Goal: Information Seeking & Learning: Learn about a topic

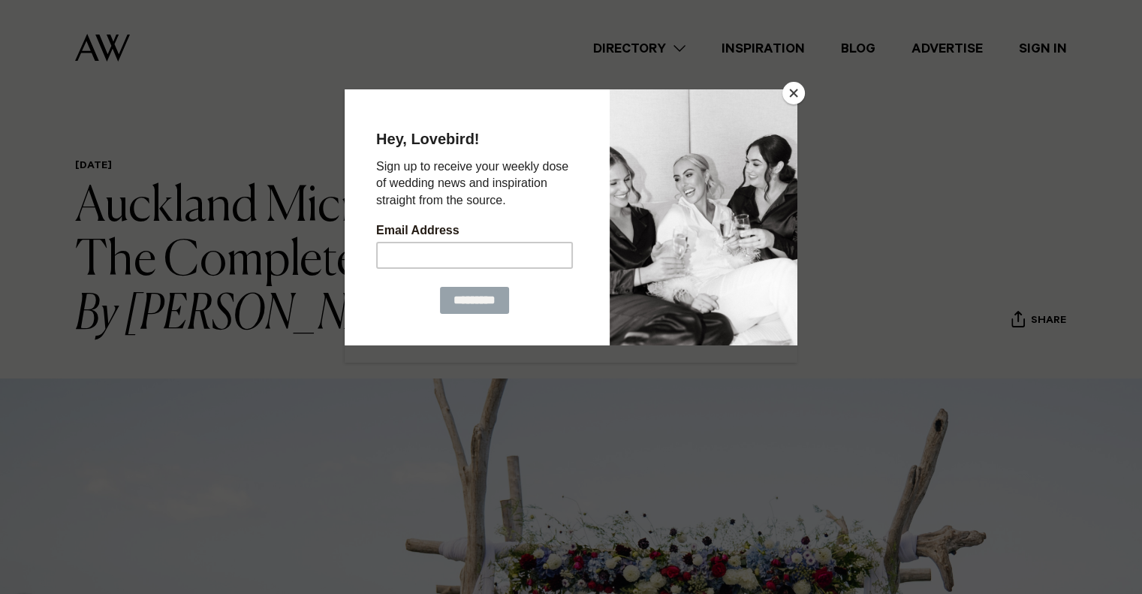
click at [796, 86] on button "Close" at bounding box center [793, 93] width 23 height 23
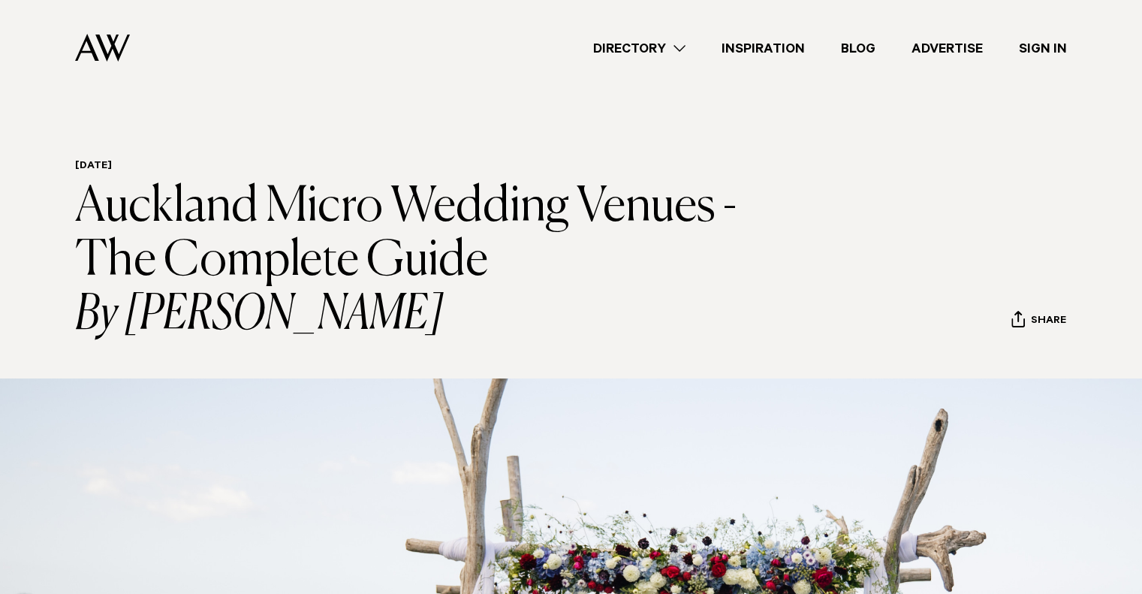
drag, startPoint x: 108, startPoint y: 200, endPoint x: 487, endPoint y: 302, distance: 392.4
click at [487, 300] on h1 "Auckland Micro Wedding Venues - The Complete Guide By [PERSON_NAME]" at bounding box center [422, 261] width 694 height 162
click at [487, 302] on icon "By [PERSON_NAME]" at bounding box center [422, 315] width 694 height 54
drag, startPoint x: 94, startPoint y: 202, endPoint x: 510, endPoint y: 336, distance: 437.5
click at [510, 336] on h1 "Auckland Micro Wedding Venues - The Complete Guide By [PERSON_NAME]" at bounding box center [422, 261] width 694 height 162
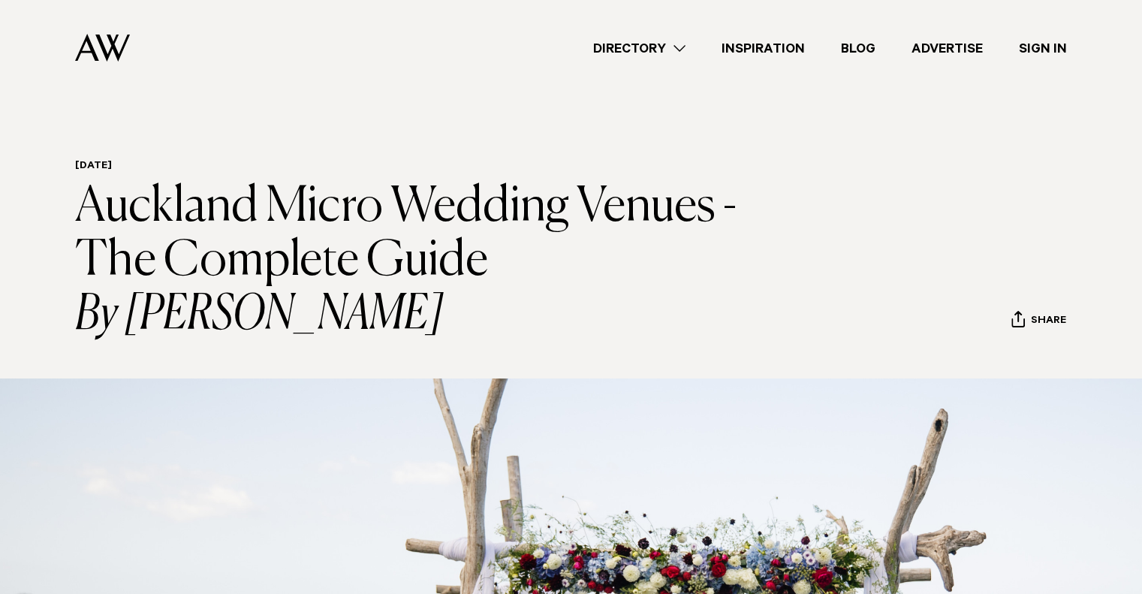
click at [510, 336] on icon "By [PERSON_NAME]" at bounding box center [422, 315] width 694 height 54
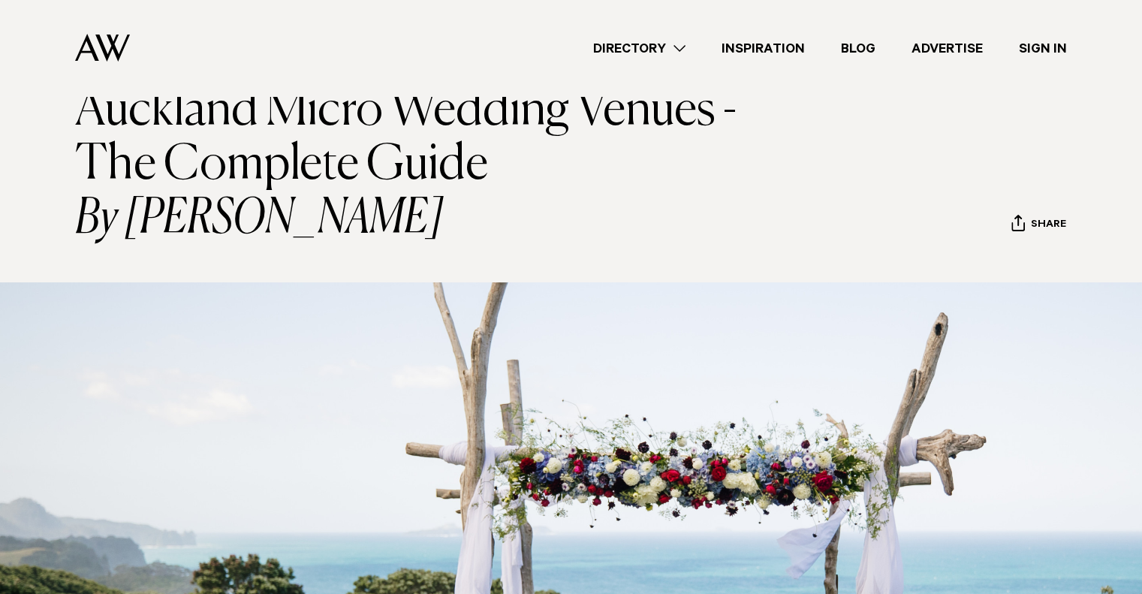
scroll to position [125, 0]
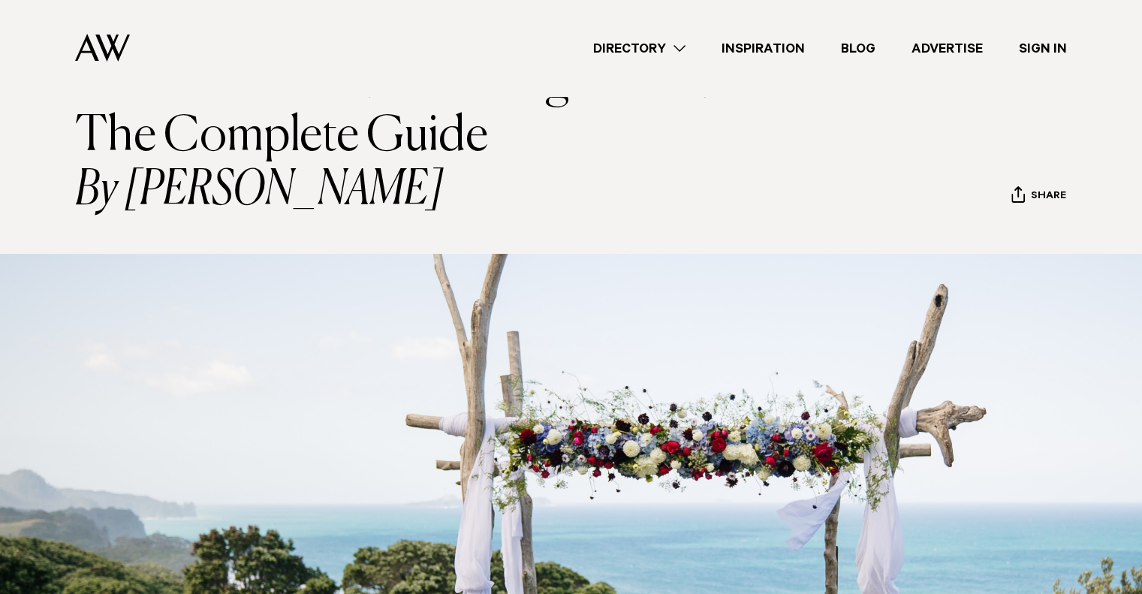
drag, startPoint x: 122, startPoint y: 133, endPoint x: 486, endPoint y: 185, distance: 368.5
click at [486, 185] on h1 "Auckland Micro Wedding Venues - The Complete Guide By [PERSON_NAME]" at bounding box center [422, 137] width 694 height 162
click at [488, 185] on icon "By [PERSON_NAME]" at bounding box center [422, 191] width 694 height 54
click at [342, 179] on icon "By [PERSON_NAME]" at bounding box center [422, 191] width 694 height 54
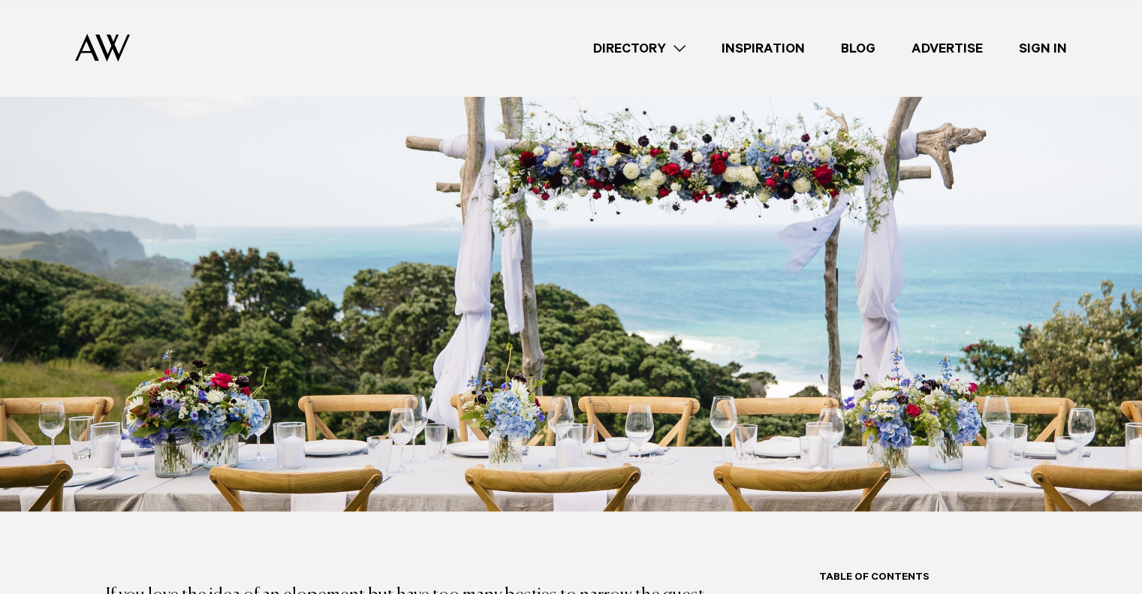
scroll to position [625, 0]
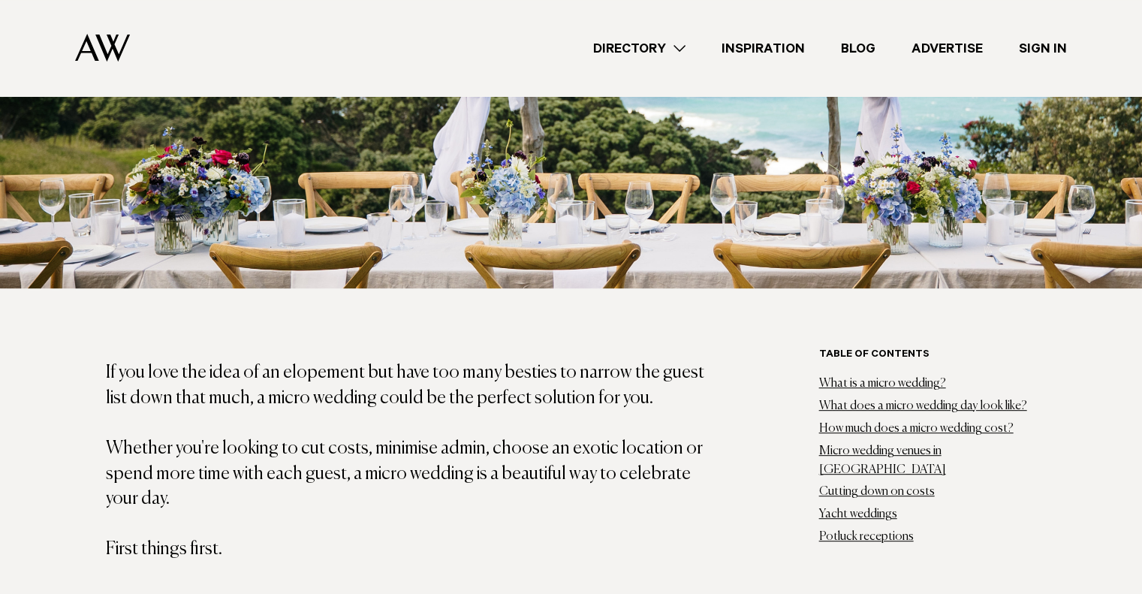
drag, startPoint x: 101, startPoint y: 368, endPoint x: 673, endPoint y: 510, distance: 590.1
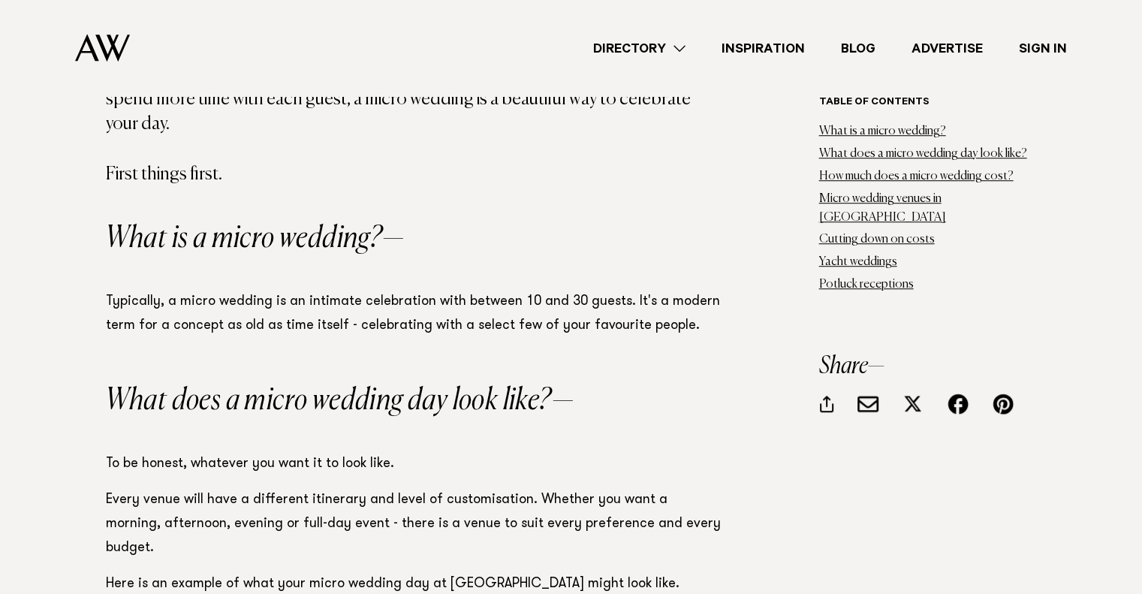
scroll to position [1001, 0]
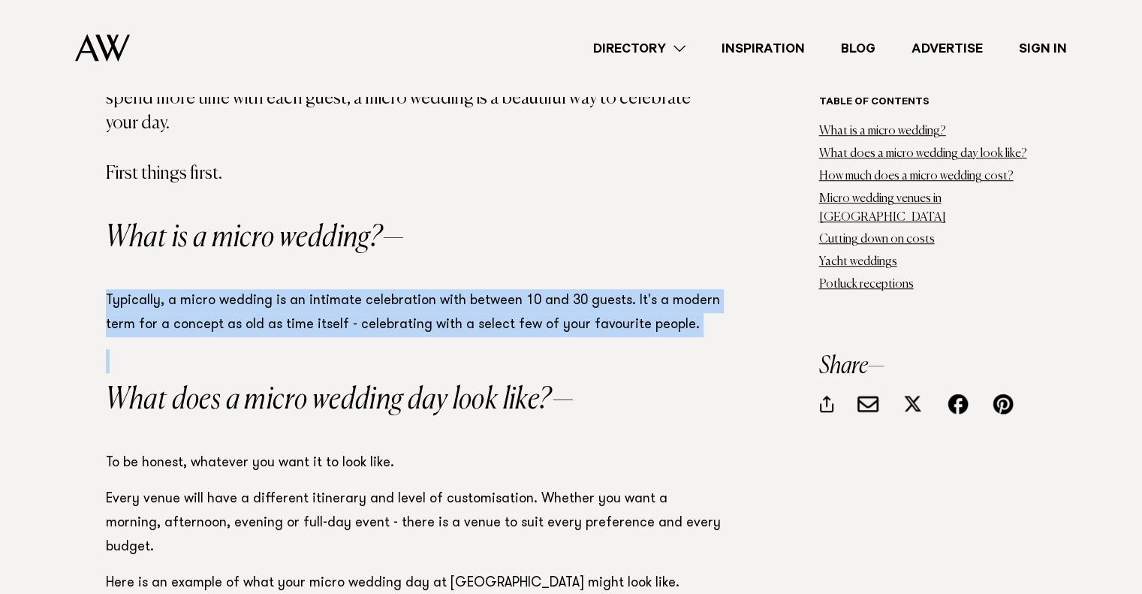
drag, startPoint x: 99, startPoint y: 302, endPoint x: 555, endPoint y: 372, distance: 461.0
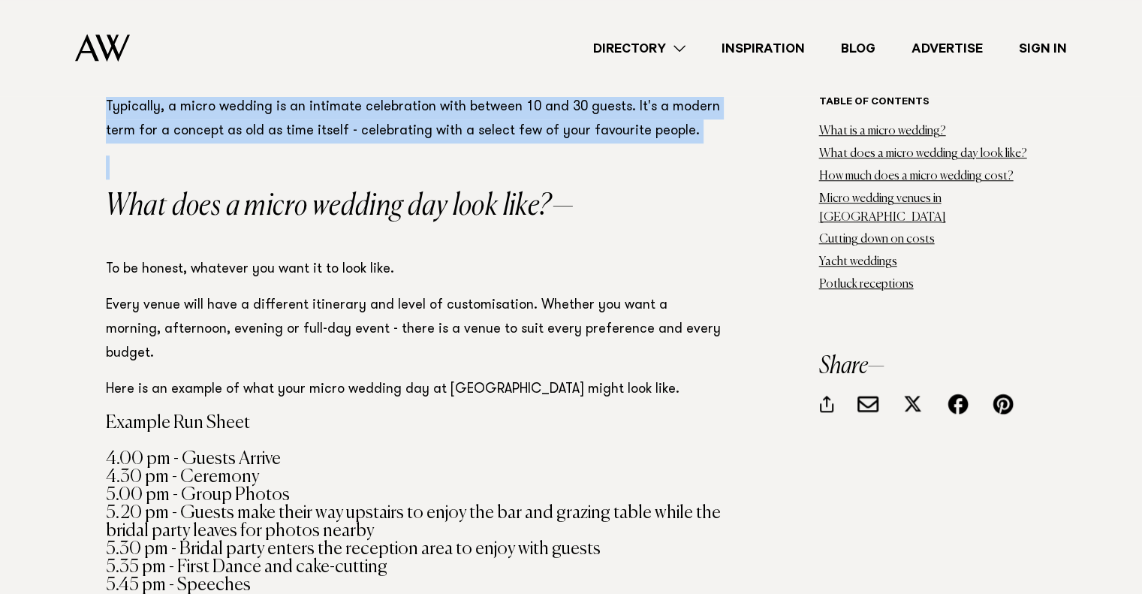
scroll to position [1251, 0]
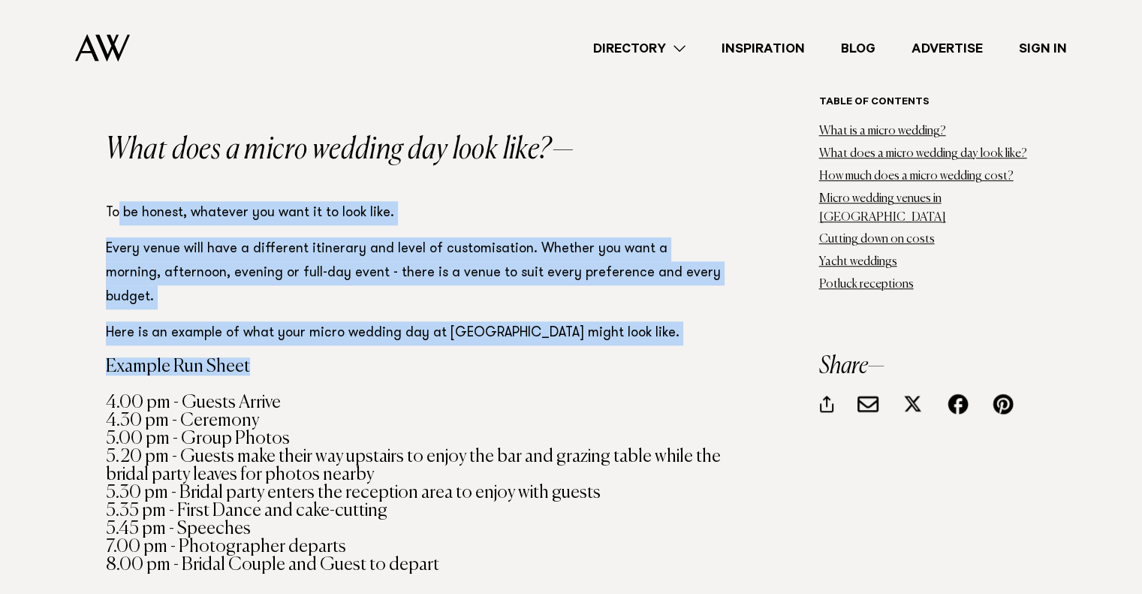
drag, startPoint x: 115, startPoint y: 194, endPoint x: 372, endPoint y: 352, distance: 301.3
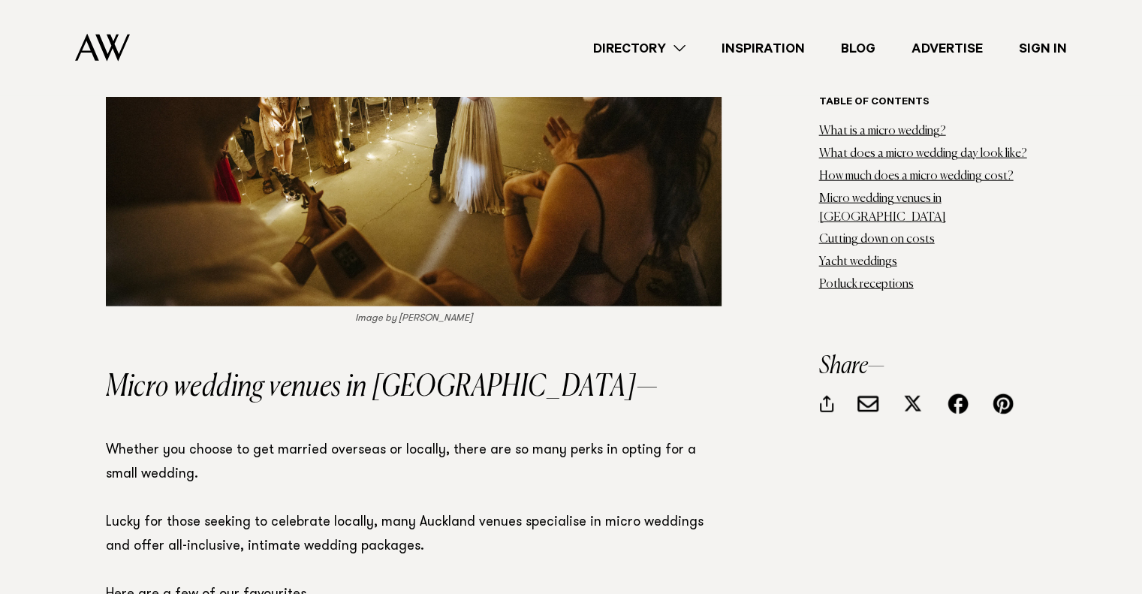
scroll to position [3753, 0]
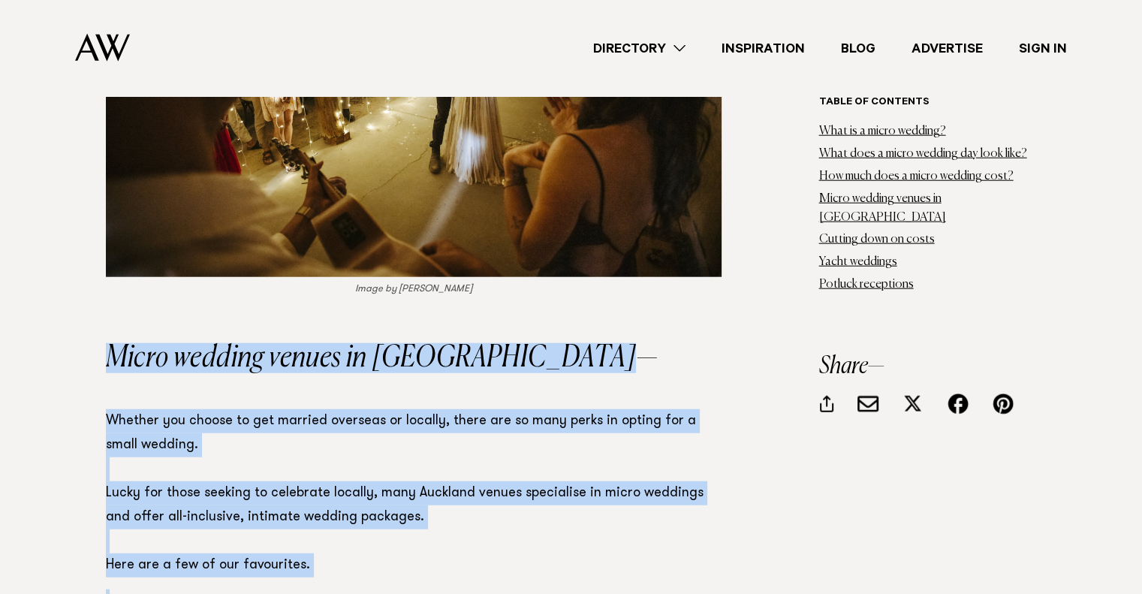
drag, startPoint x: 115, startPoint y: 242, endPoint x: 484, endPoint y: 518, distance: 461.2
click at [446, 432] on p "Whether you choose to get married overseas or locally, there are so many perks …" at bounding box center [414, 493] width 616 height 168
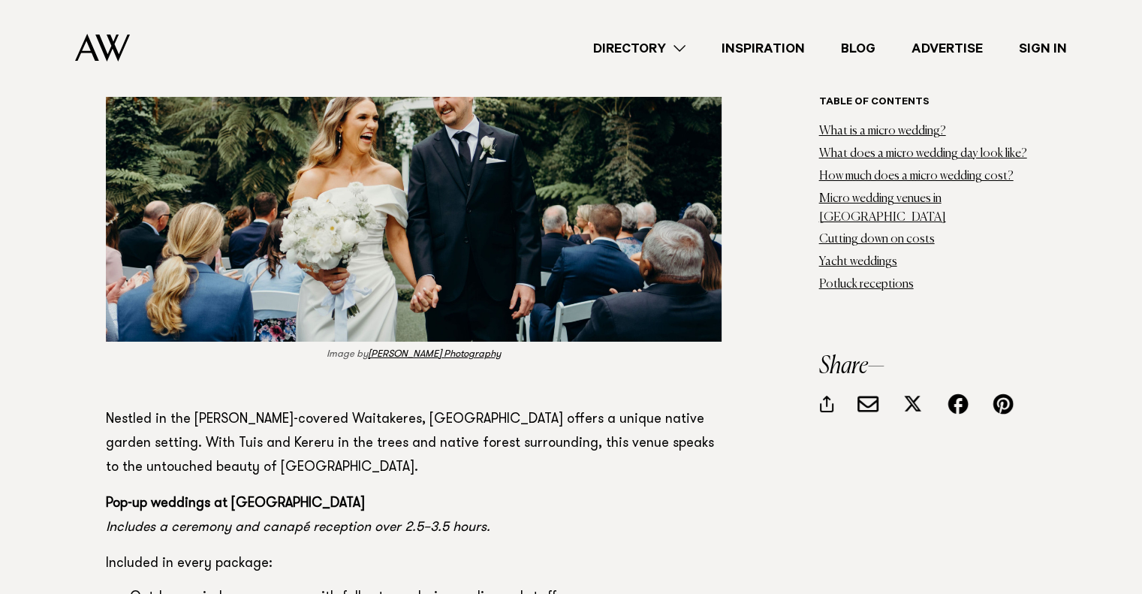
scroll to position [11260, 0]
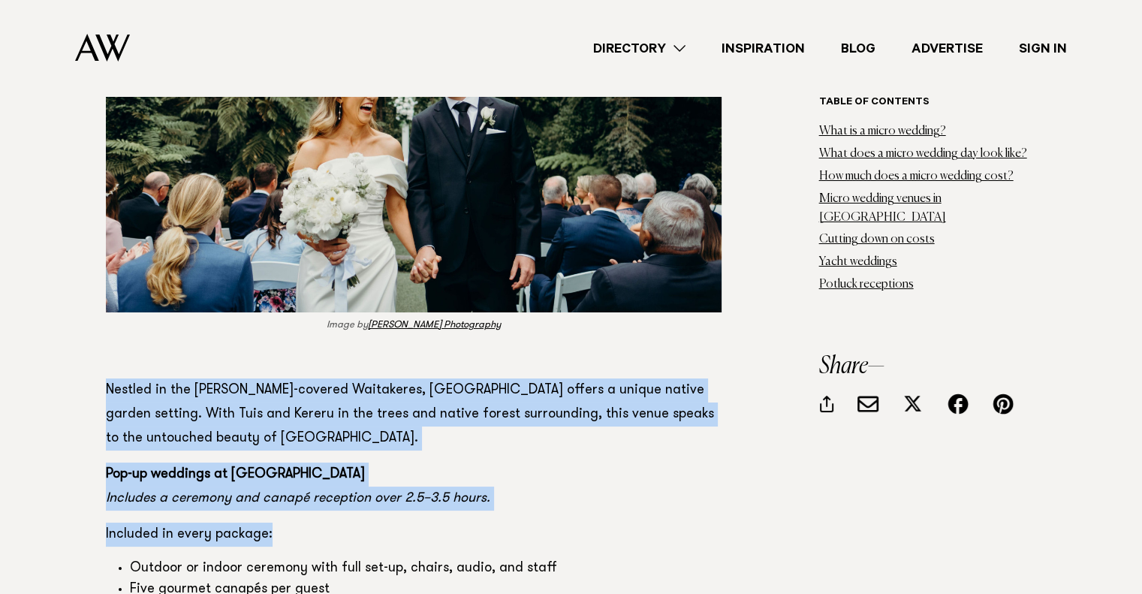
drag, startPoint x: 102, startPoint y: 249, endPoint x: 565, endPoint y: 392, distance: 484.6
click at [565, 392] on div "Table of contents What is a micro wedding? What does a micro wedding day look l…" at bounding box center [571, 214] width 1057 height 21000
click at [565, 522] on p "Included in every package:" at bounding box center [414, 534] width 616 height 24
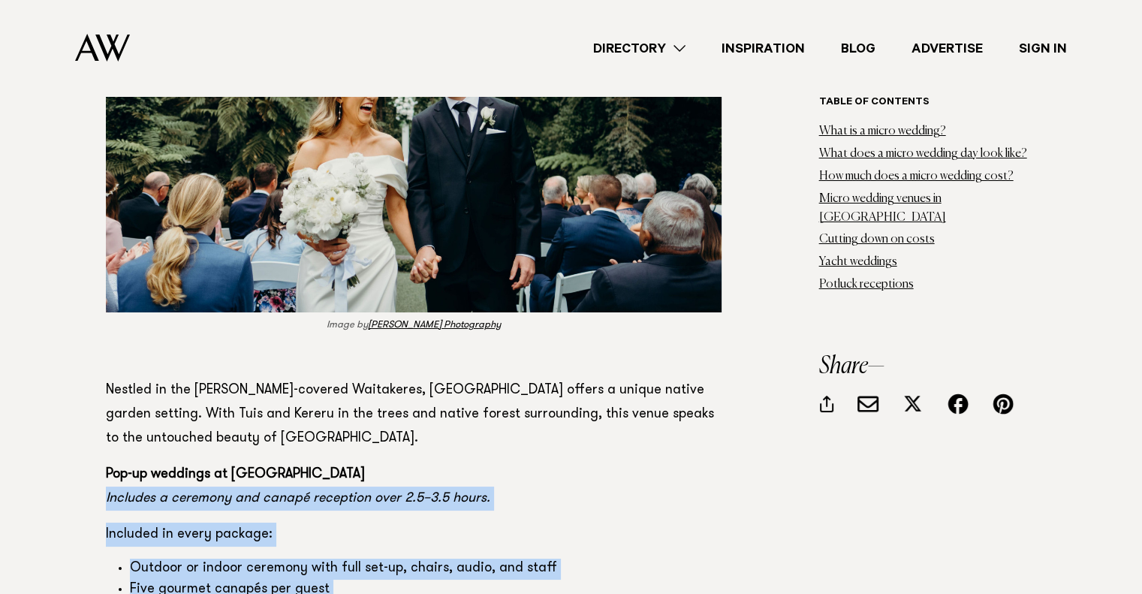
drag, startPoint x: 93, startPoint y: 349, endPoint x: 562, endPoint y: 512, distance: 496.6
click at [562, 512] on div "Table of contents What is a micro wedding? What does a micro wedding day look l…" at bounding box center [571, 214] width 1057 height 21000
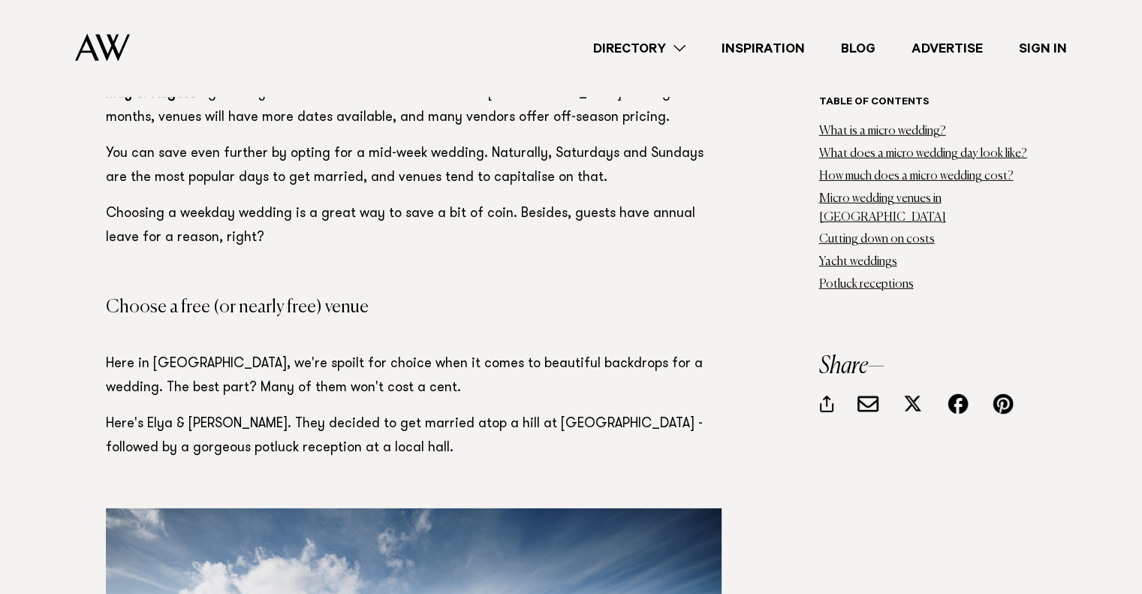
scroll to position [15888, 0]
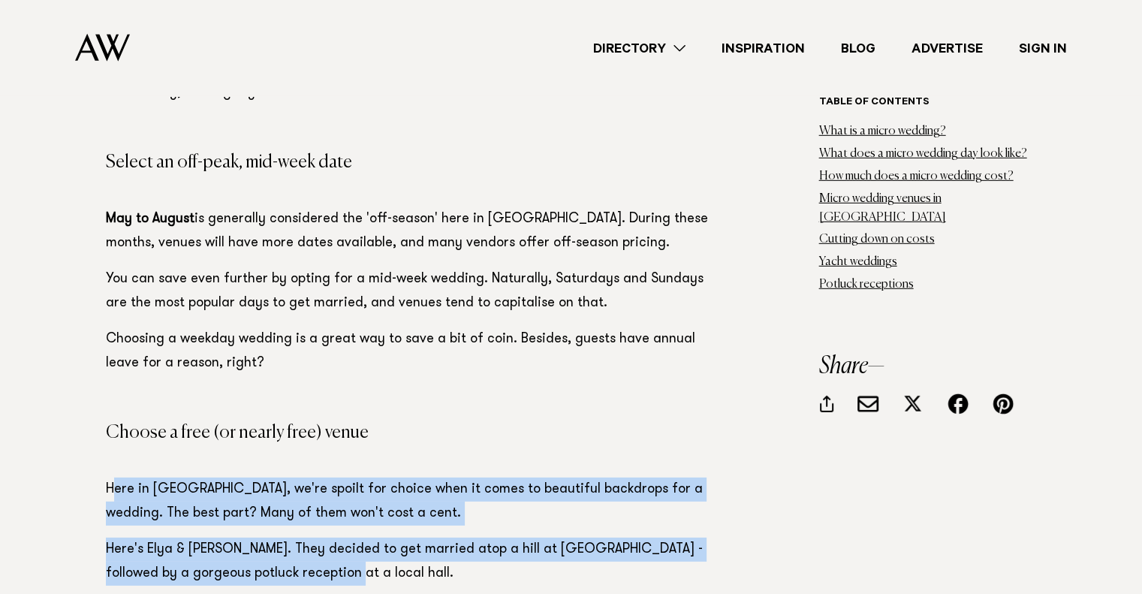
drag, startPoint x: 107, startPoint y: 327, endPoint x: 670, endPoint y: 423, distance: 570.5
click at [670, 537] on p "Here's Elya & [PERSON_NAME]. They decided to get married atop a hill at [GEOGRA…" at bounding box center [414, 561] width 616 height 48
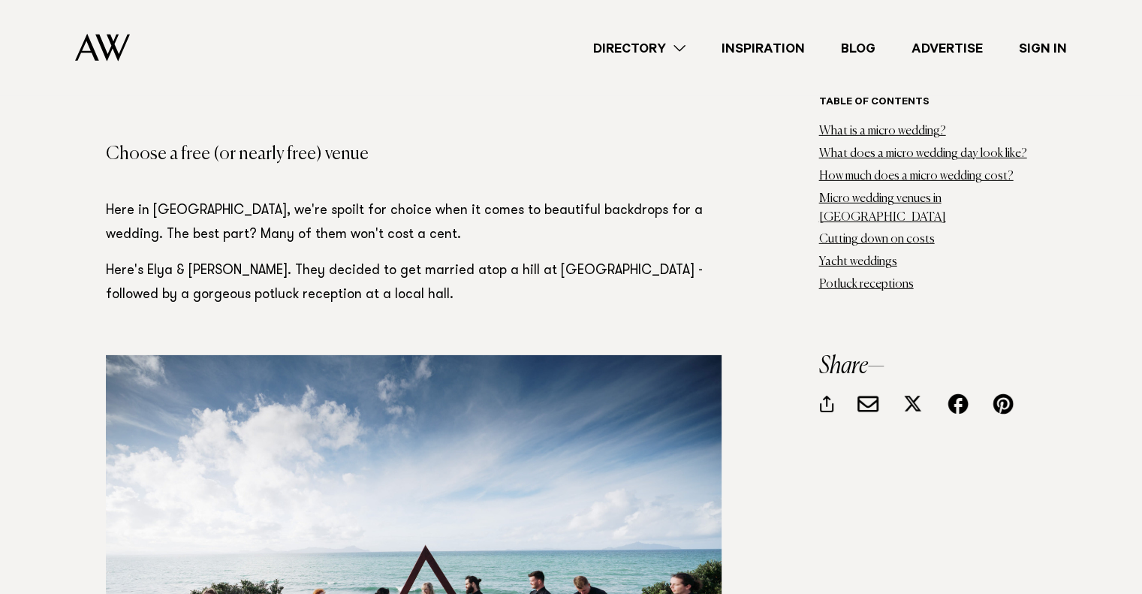
scroll to position [16139, 0]
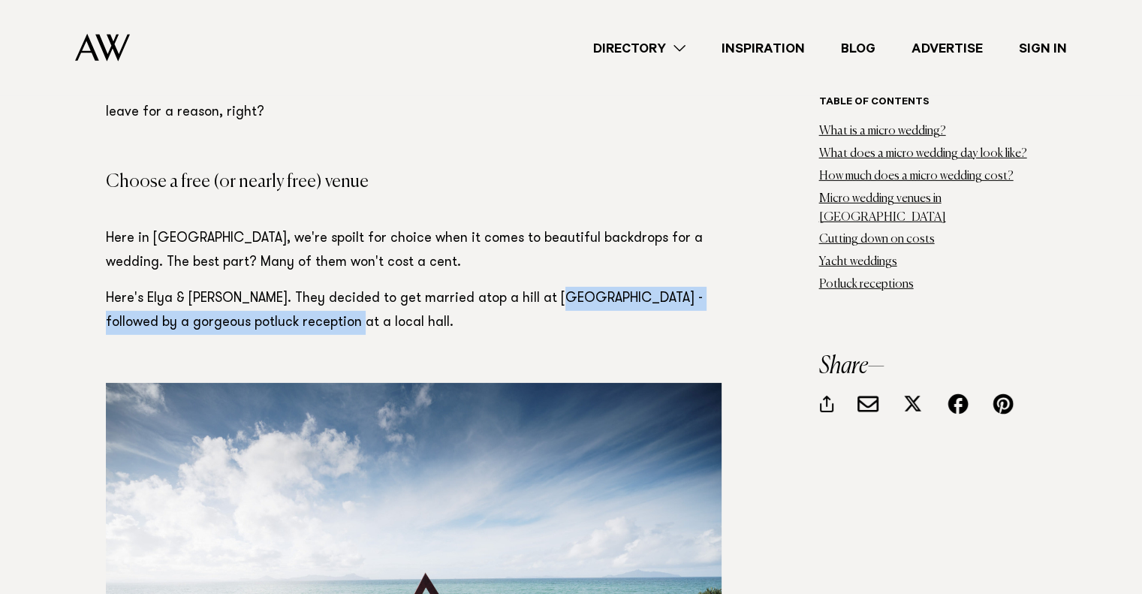
drag, startPoint x: 549, startPoint y: 131, endPoint x: 709, endPoint y: 173, distance: 165.3
click at [709, 287] on p "Here's Elya & [PERSON_NAME]. They decided to get married atop a hill at [GEOGRA…" at bounding box center [414, 311] width 616 height 48
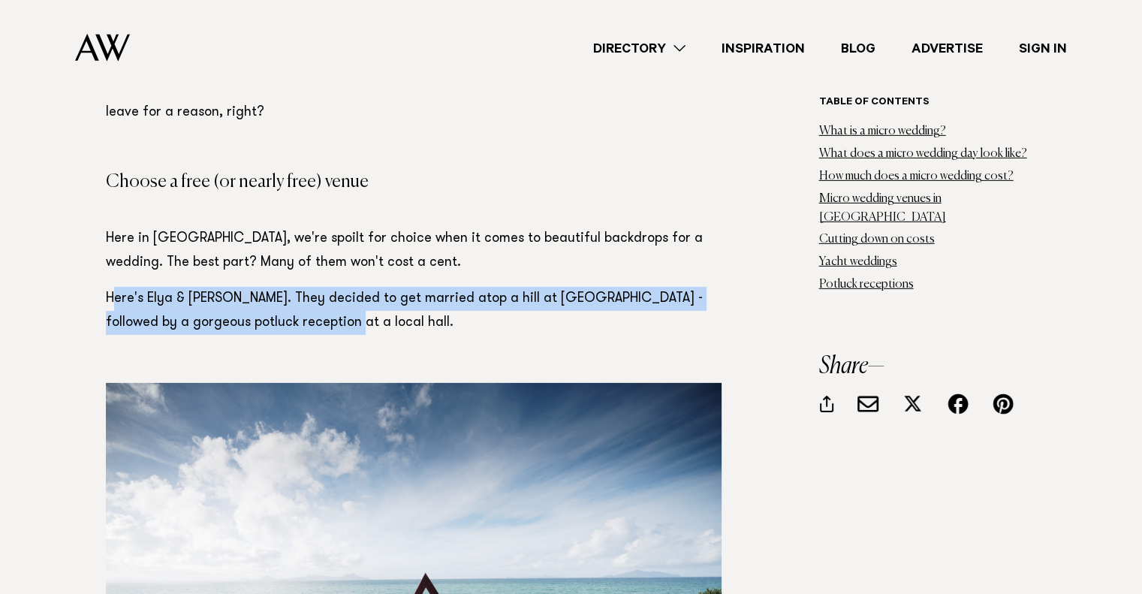
drag, startPoint x: 173, startPoint y: 116, endPoint x: 418, endPoint y: 158, distance: 248.3
click at [419, 287] on p "Here's Elya & [PERSON_NAME]. They decided to get married atop a hill at [GEOGRA…" at bounding box center [414, 311] width 616 height 48
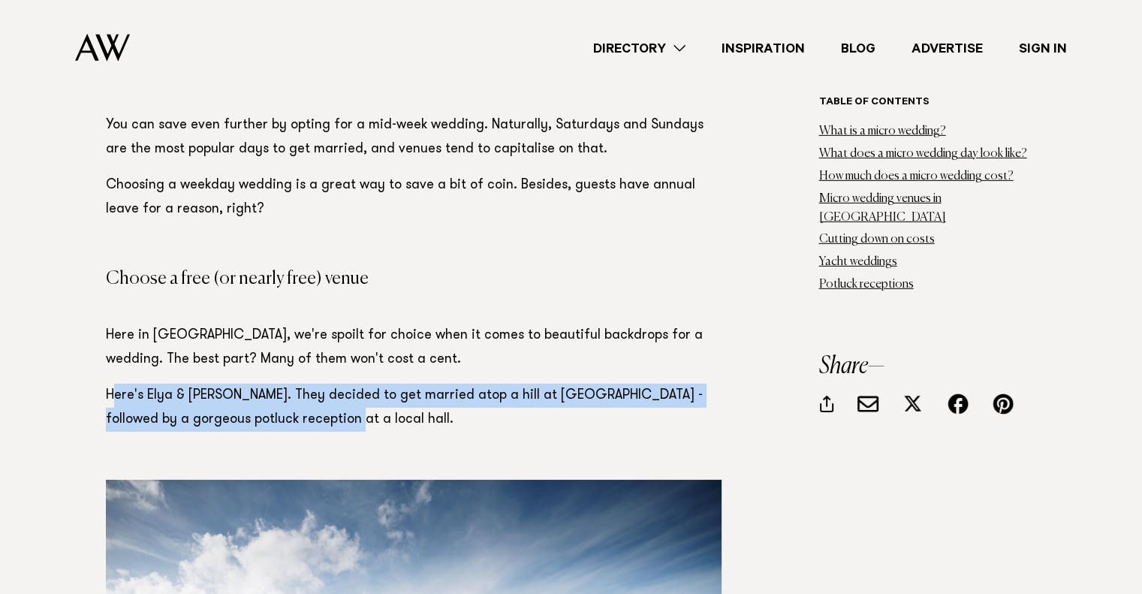
scroll to position [16014, 0]
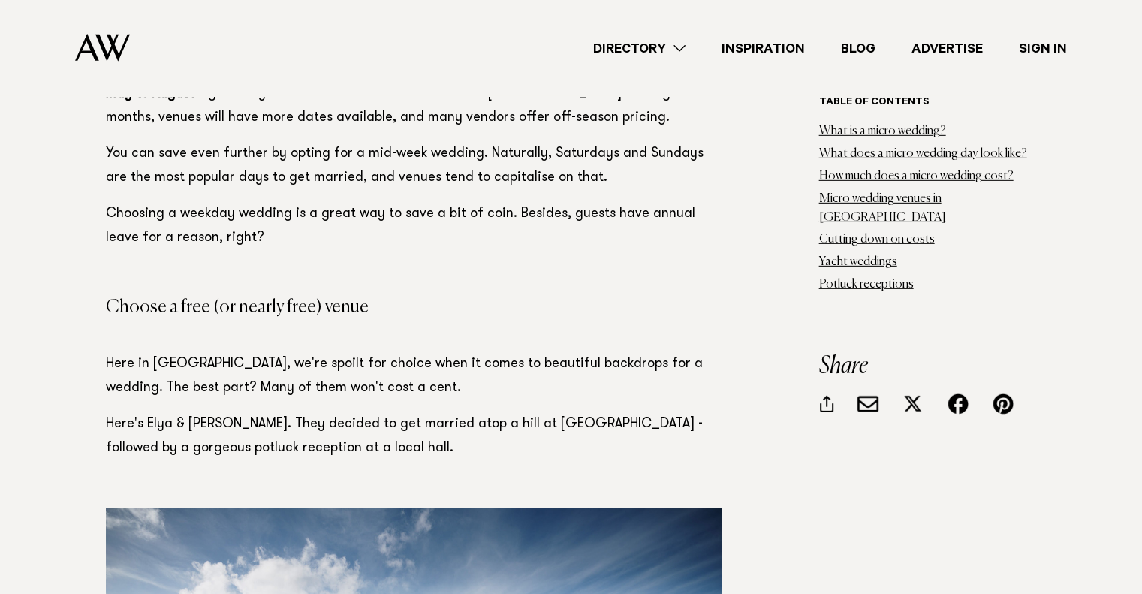
click at [167, 352] on p "Here in [GEOGRAPHIC_DATA], we're spoilt for choice when it comes to beautiful b…" at bounding box center [414, 376] width 616 height 48
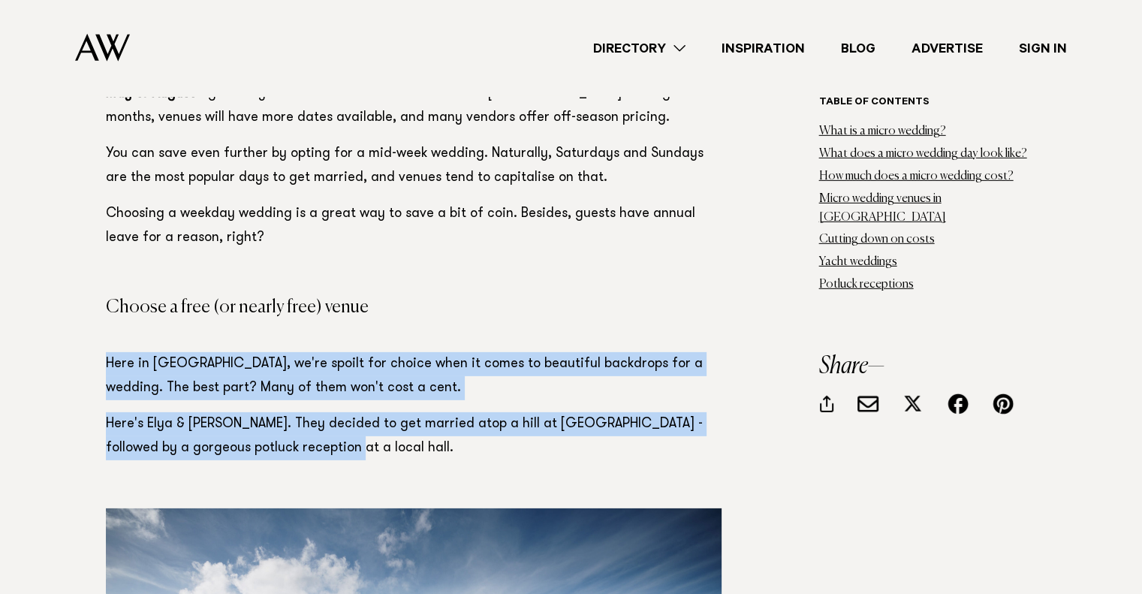
drag, startPoint x: 105, startPoint y: 205, endPoint x: 407, endPoint y: 297, distance: 315.4
click at [407, 412] on p "Here's Elya & [PERSON_NAME]. They decided to get married atop a hill at [GEOGRA…" at bounding box center [414, 436] width 616 height 48
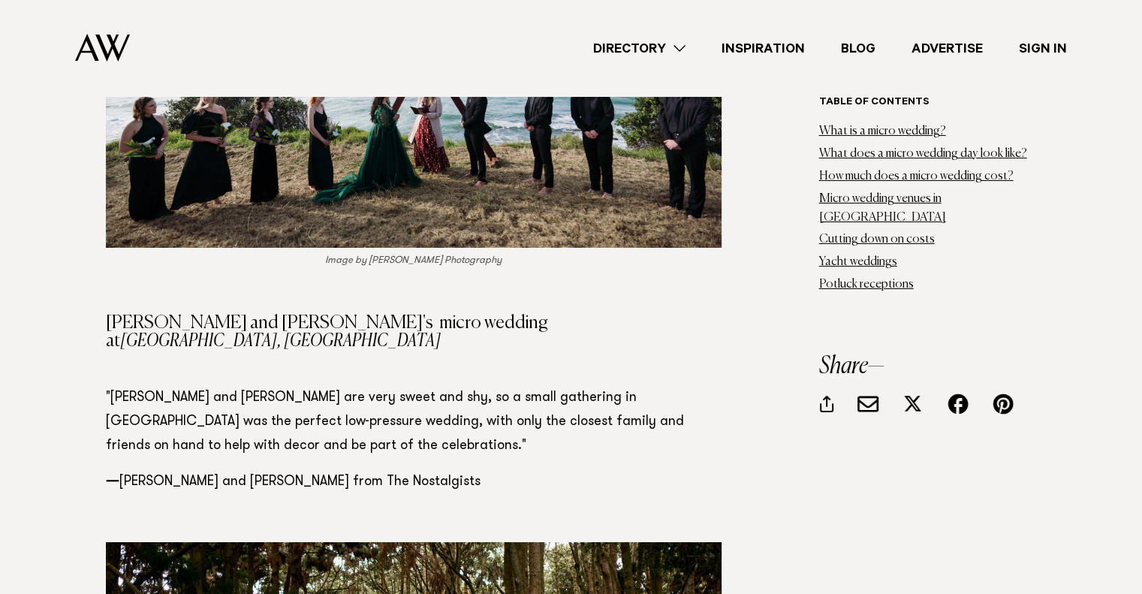
scroll to position [16639, 0]
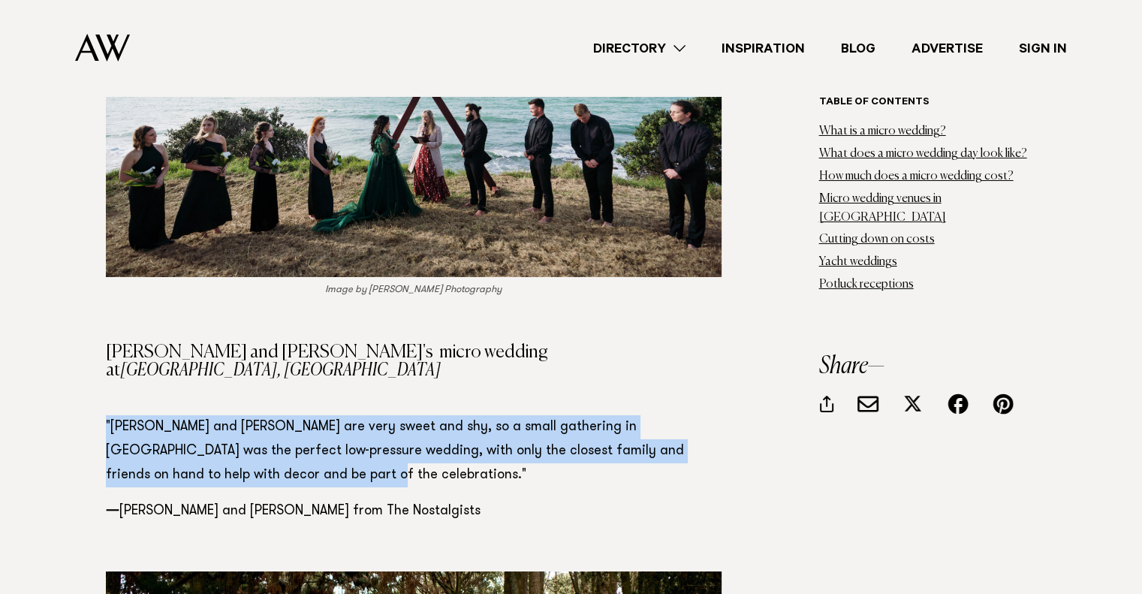
drag, startPoint x: 107, startPoint y: 244, endPoint x: 664, endPoint y: 300, distance: 559.7
click at [664, 415] on p ""[PERSON_NAME] and [PERSON_NAME] are very sweet and shy, so a small gathering i…" at bounding box center [414, 451] width 616 height 72
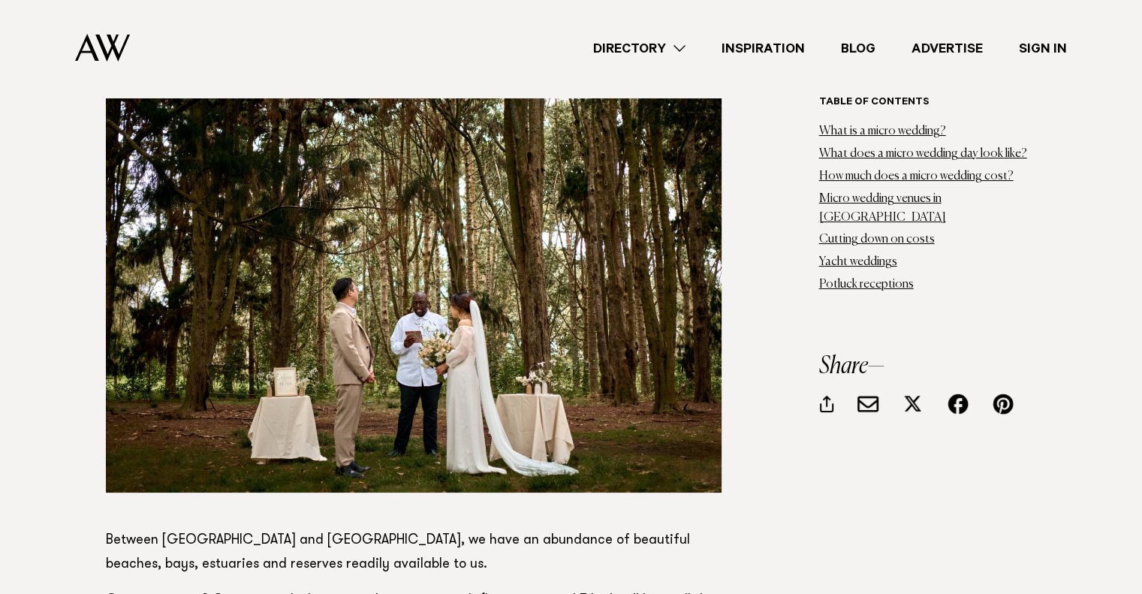
scroll to position [17140, 0]
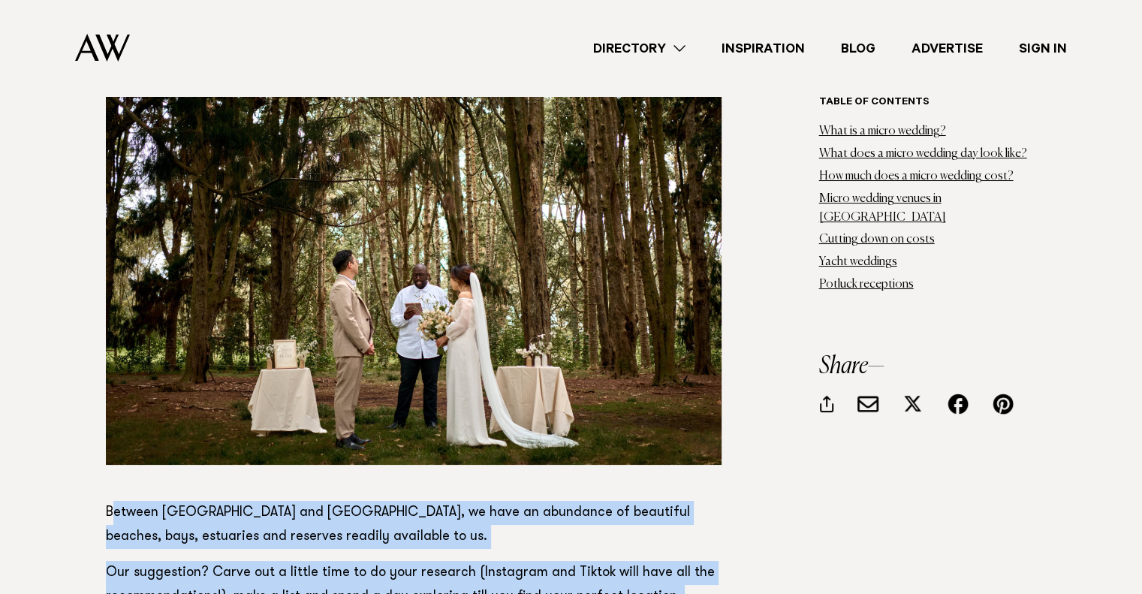
drag, startPoint x: 113, startPoint y: 339, endPoint x: 651, endPoint y: 489, distance: 558.2
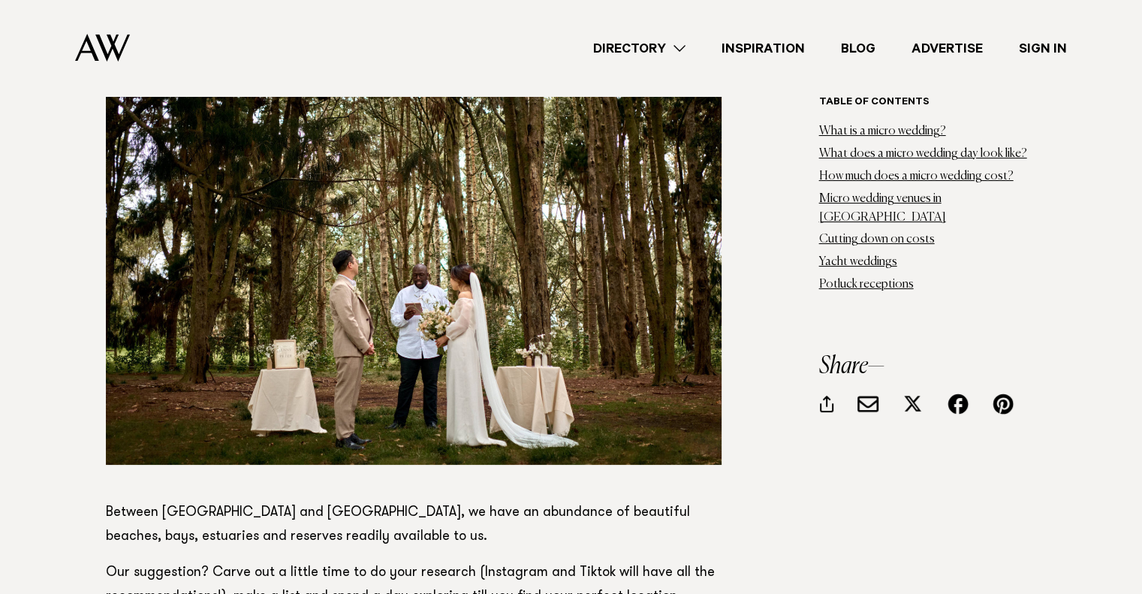
scroll to position [17265, 0]
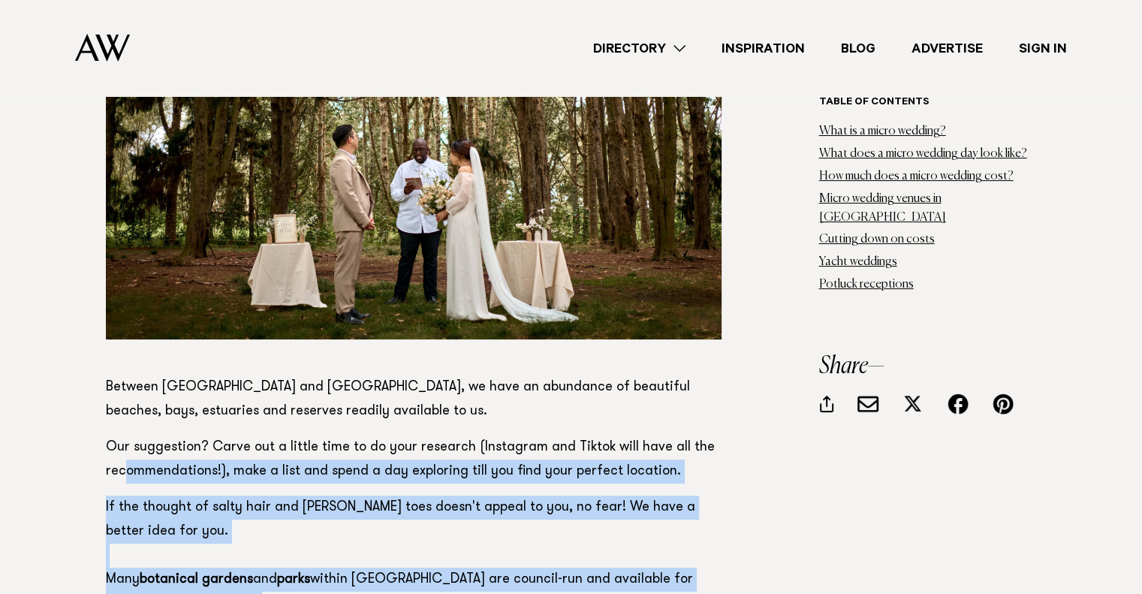
drag, startPoint x: 123, startPoint y: 292, endPoint x: 623, endPoint y: 429, distance: 518.5
click at [623, 495] on p "If the thought of salty hair and [PERSON_NAME] toes doesn't appeal to you, no f…" at bounding box center [414, 555] width 616 height 120
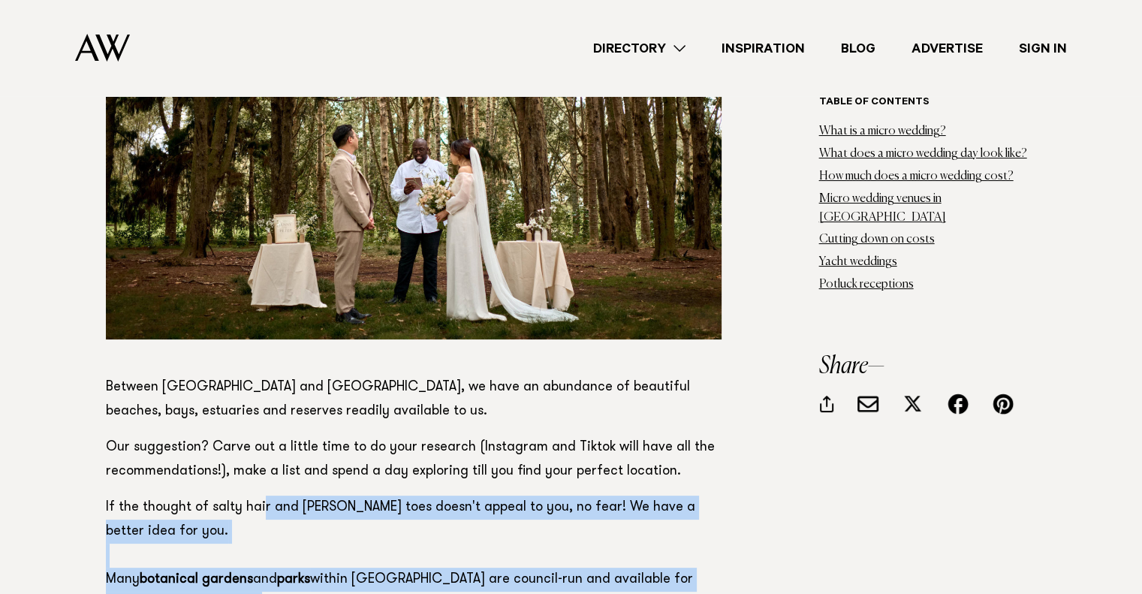
drag, startPoint x: 385, startPoint y: 329, endPoint x: 622, endPoint y: 423, distance: 255.1
click at [622, 495] on p "If the thought of salty hair and [PERSON_NAME] toes doesn't appeal to you, no f…" at bounding box center [414, 555] width 616 height 120
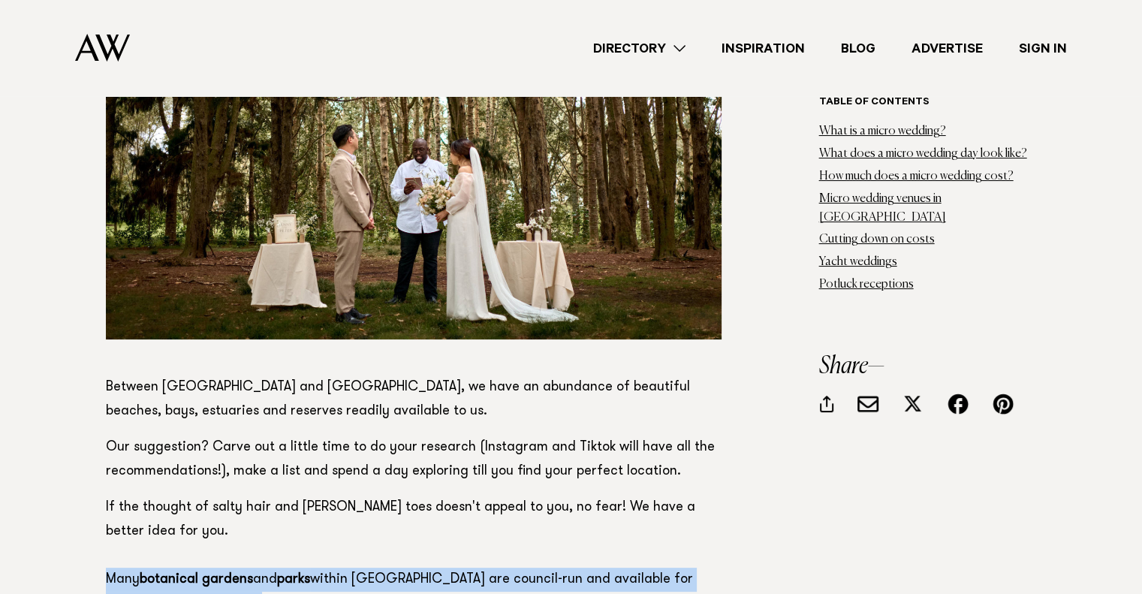
drag, startPoint x: 108, startPoint y: 397, endPoint x: 357, endPoint y: 429, distance: 251.3
click at [357, 495] on p "If the thought of salty hair and [PERSON_NAME] toes doesn't appeal to you, no f…" at bounding box center [414, 555] width 616 height 120
click at [359, 495] on p "If the thought of salty hair and [PERSON_NAME] toes doesn't appeal to you, no f…" at bounding box center [414, 555] width 616 height 120
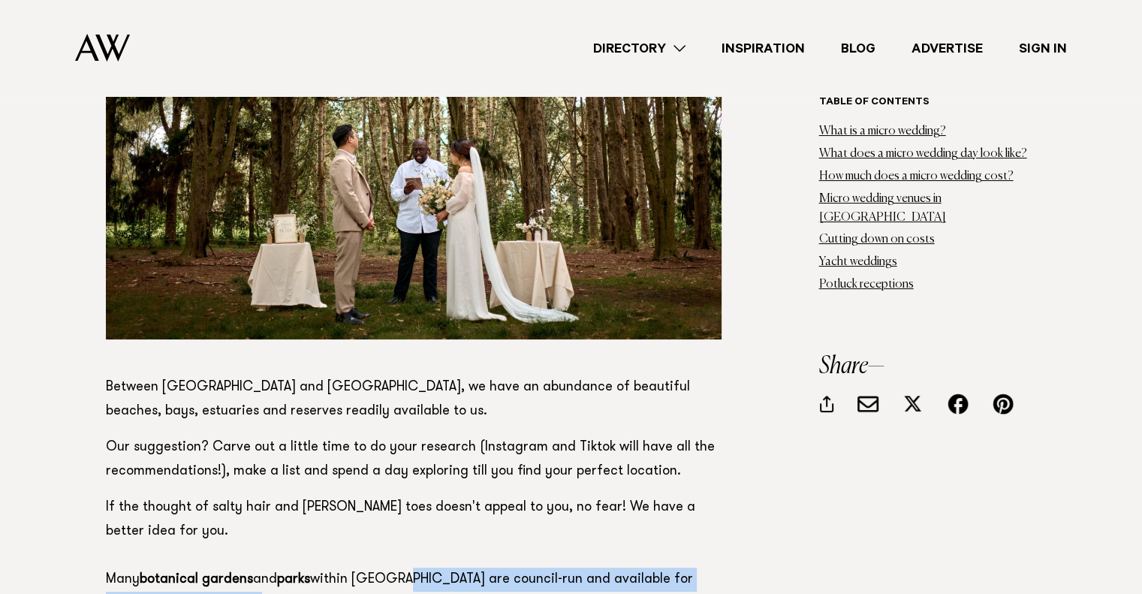
drag, startPoint x: 403, startPoint y: 399, endPoint x: 629, endPoint y: 432, distance: 228.3
click at [628, 495] on p "If the thought of salty hair and [PERSON_NAME] toes doesn't appeal to you, no f…" at bounding box center [414, 555] width 616 height 120
click at [629, 495] on p "If the thought of salty hair and [PERSON_NAME] toes doesn't appeal to you, no f…" at bounding box center [414, 555] width 616 height 120
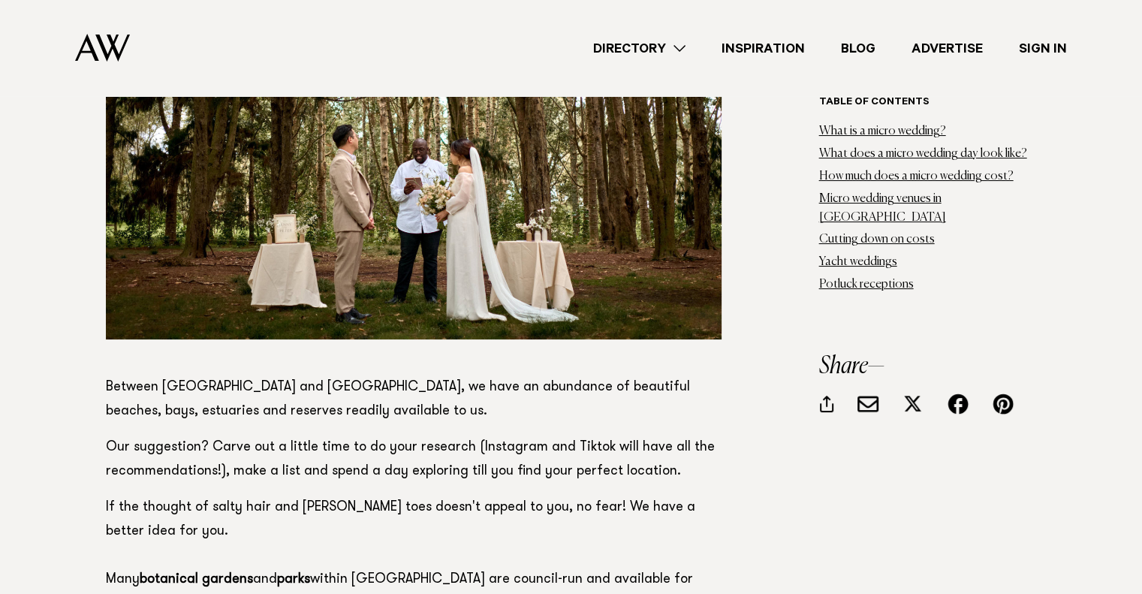
scroll to position [17390, 0]
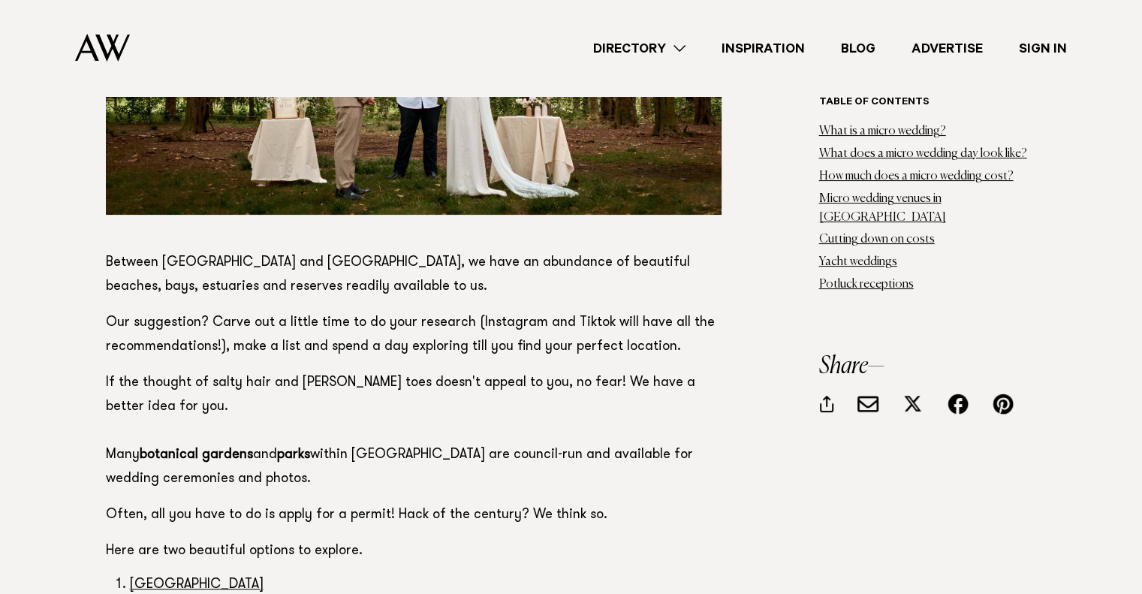
drag, startPoint x: 106, startPoint y: 340, endPoint x: 505, endPoint y: 354, distance: 399.6
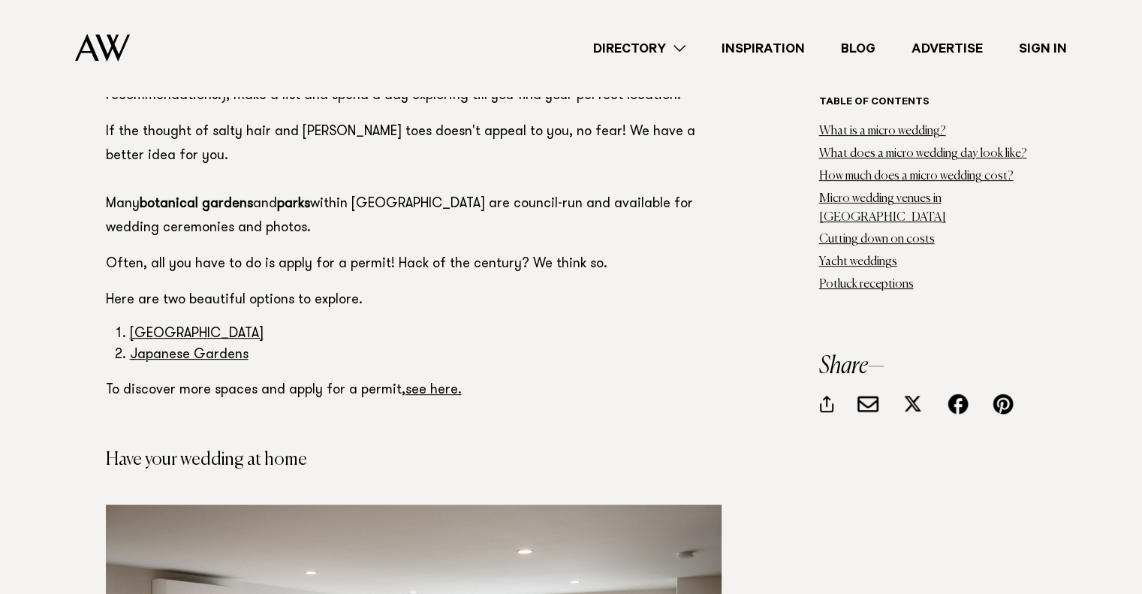
scroll to position [17515, 0]
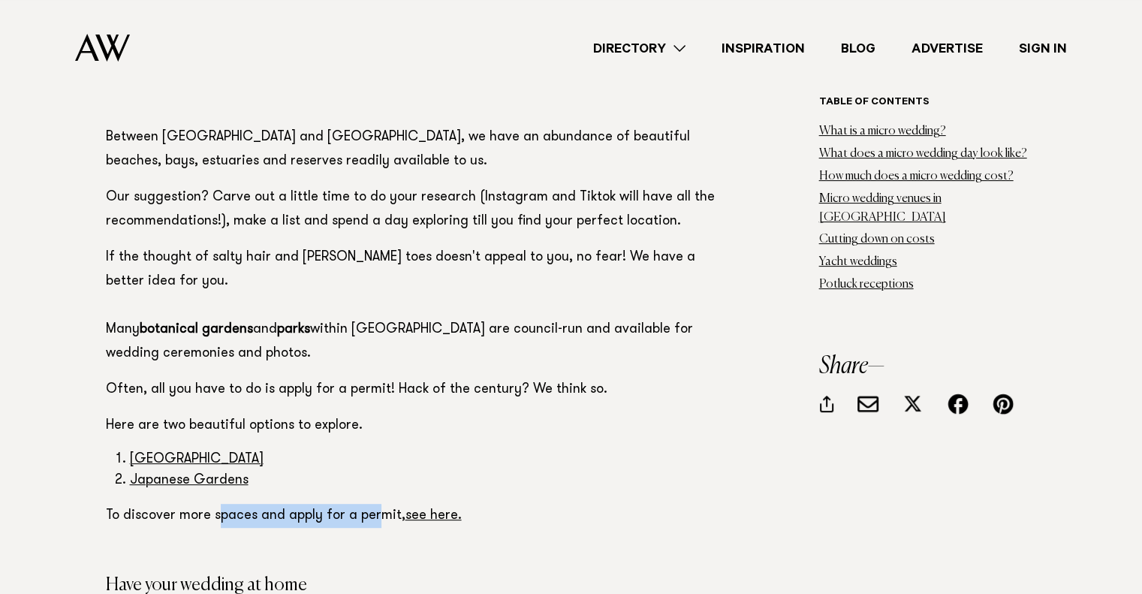
drag, startPoint x: 214, startPoint y: 333, endPoint x: 373, endPoint y: 342, distance: 159.4
click at [373, 504] on p "To discover more spaces and apply for a permit, see here." at bounding box center [414, 516] width 616 height 24
click at [347, 504] on p "To discover more spaces and apply for a permit, see here." at bounding box center [414, 516] width 616 height 24
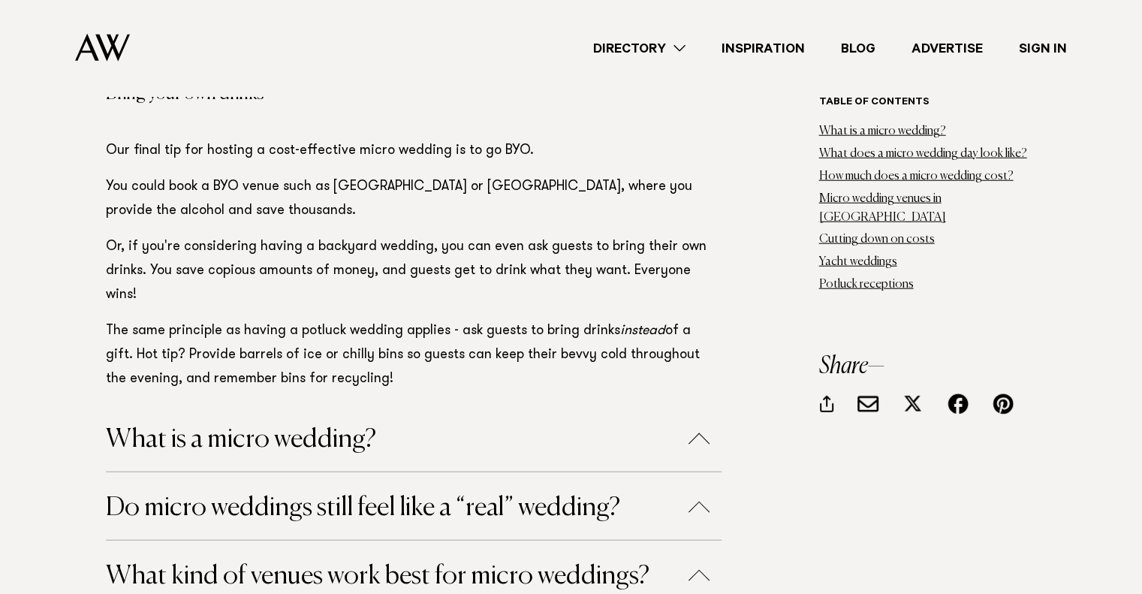
scroll to position [21018, 0]
